Goal: Use online tool/utility: Utilize a website feature to perform a specific function

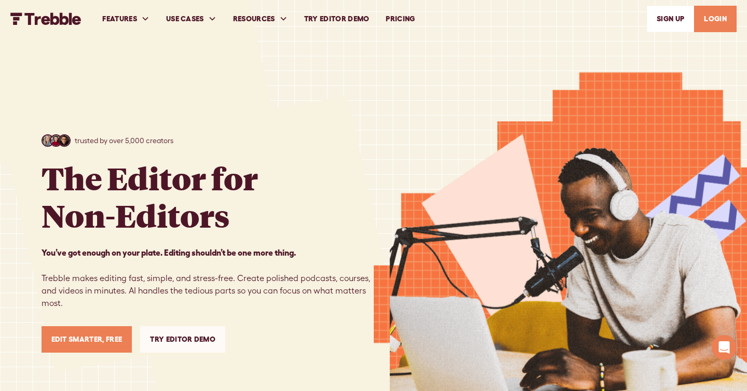
scroll to position [6748, 0]
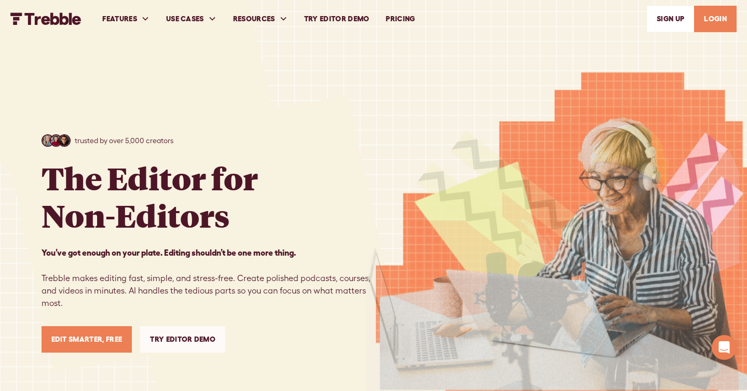
click at [175, 340] on link "Try Editor Demo" at bounding box center [182, 340] width 85 height 26
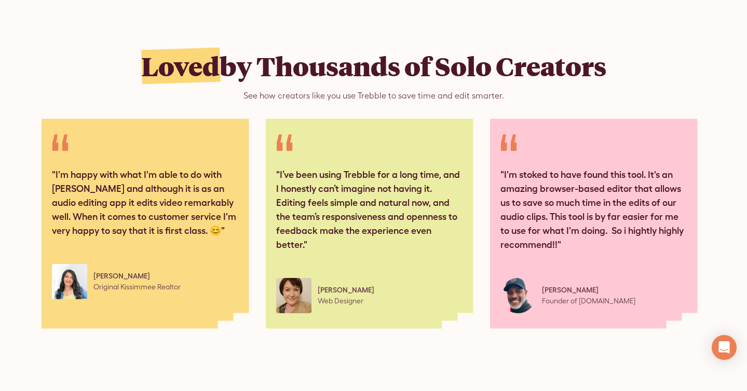
scroll to position [5083, 0]
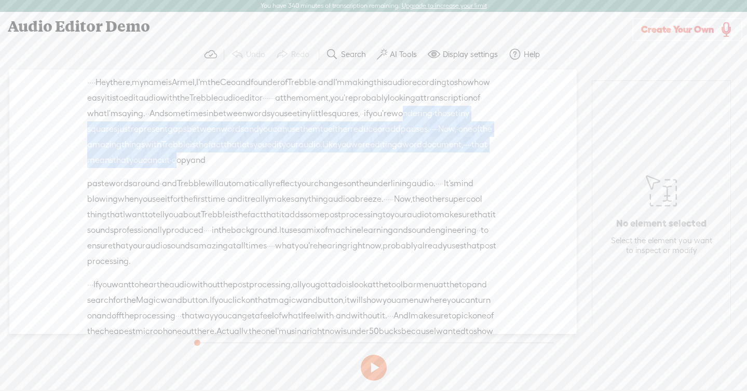
drag, startPoint x: 276, startPoint y: 128, endPoint x: 290, endPoint y: 193, distance: 66.5
click at [290, 192] on div "Unknown · · · · Hey there, · my name is Armel, · I'm the Ceo and founder of · T…" at bounding box center [292, 202] width 567 height 265
copy div "ondering · those tiny squares just represent gaps between words and you can use…"
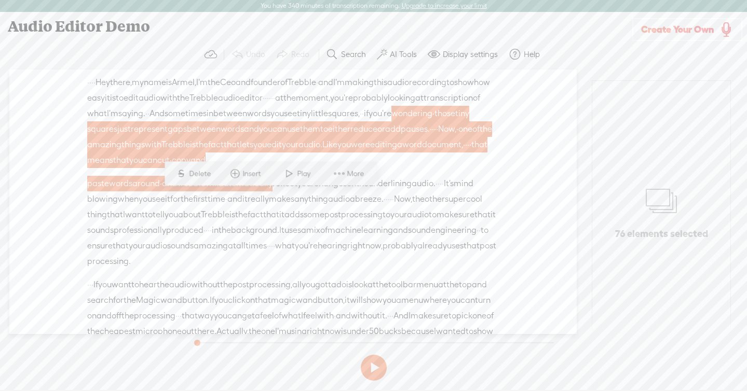
click at [225, 207] on span "time" at bounding box center [217, 200] width 18 height 16
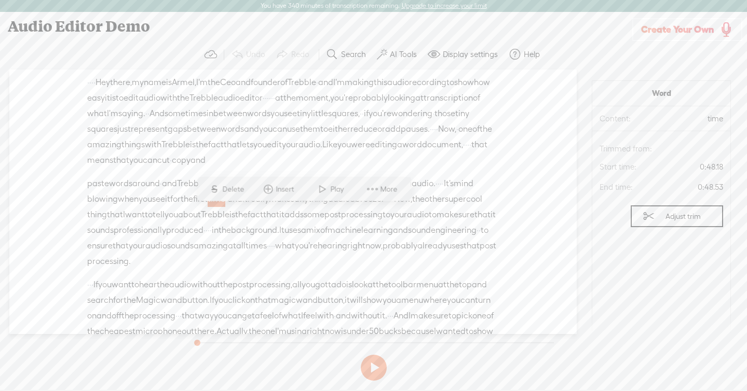
drag, startPoint x: 299, startPoint y: 218, endPoint x: 352, endPoint y: 273, distance: 76.0
click at [352, 269] on div "paste words around · and Trebble will automatically reflect your changes · on t…" at bounding box center [293, 222] width 412 height 93
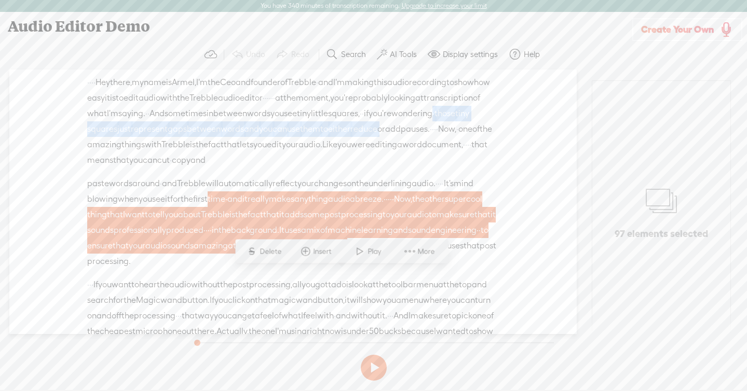
drag, startPoint x: 308, startPoint y: 129, endPoint x: 316, endPoint y: 145, distance: 18.3
click at [316, 145] on div "· · · · Hey there, · my name is Armel, · I'm the Ceo and founder of · Trebble ·…" at bounding box center [293, 121] width 412 height 93
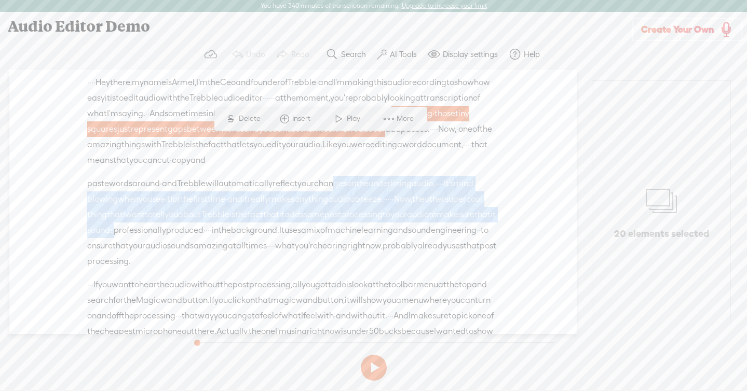
drag, startPoint x: 361, startPoint y: 206, endPoint x: 376, endPoint y: 251, distance: 47.0
click at [376, 252] on div "paste words around · and Trebble will automatically reflect your changes · on t…" at bounding box center [293, 222] width 412 height 93
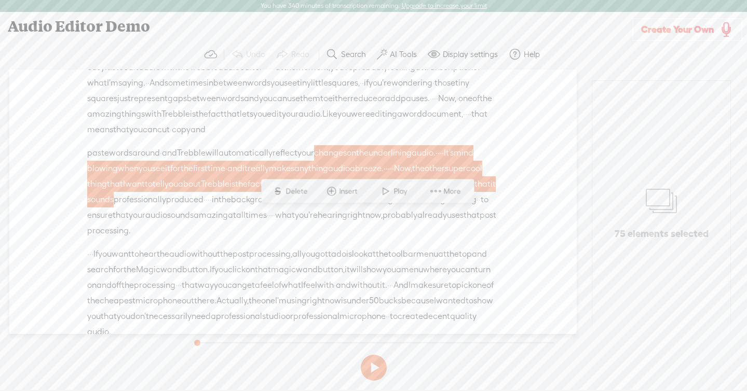
scroll to position [26, 0]
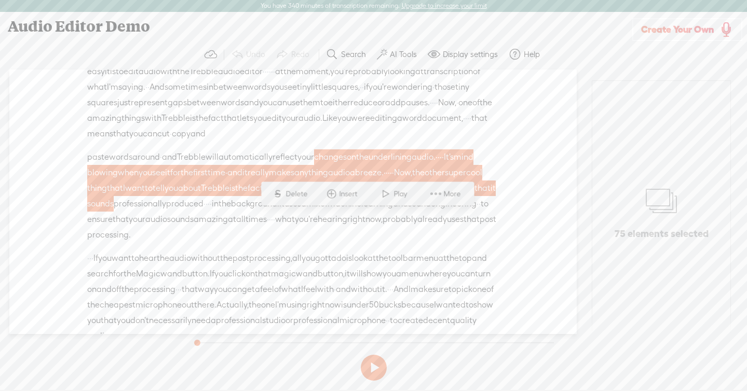
click at [384, 57] on span at bounding box center [382, 54] width 10 height 12
